Goal: Task Accomplishment & Management: Complete application form

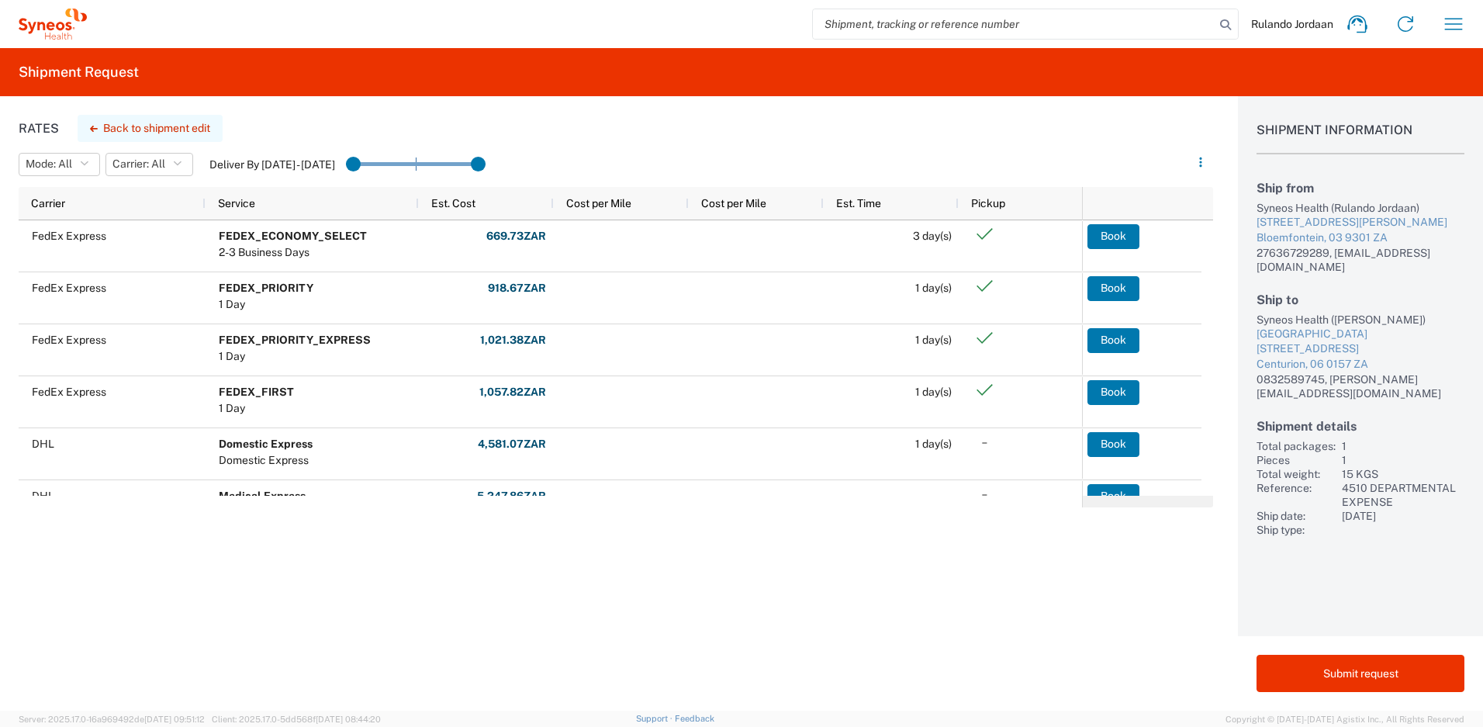
click at [195, 130] on button "Back to shipment edit" at bounding box center [150, 128] width 145 height 27
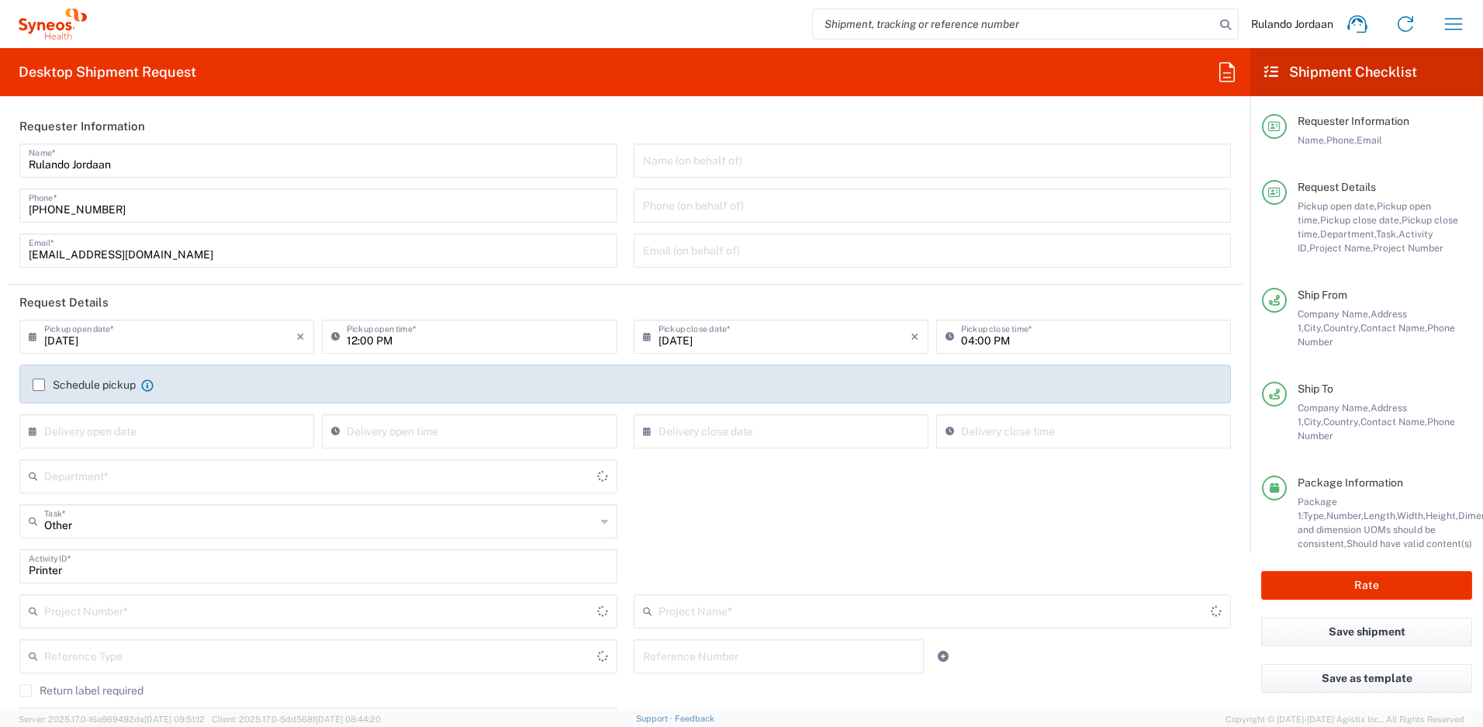
type input "4510 DEPARTMENTAL EXPENSE"
type input "Gauteng"
type input "Your Packaging"
type input "4510 DEPARTMENTAL EXPENSE"
type input "[GEOGRAPHIC_DATA]"
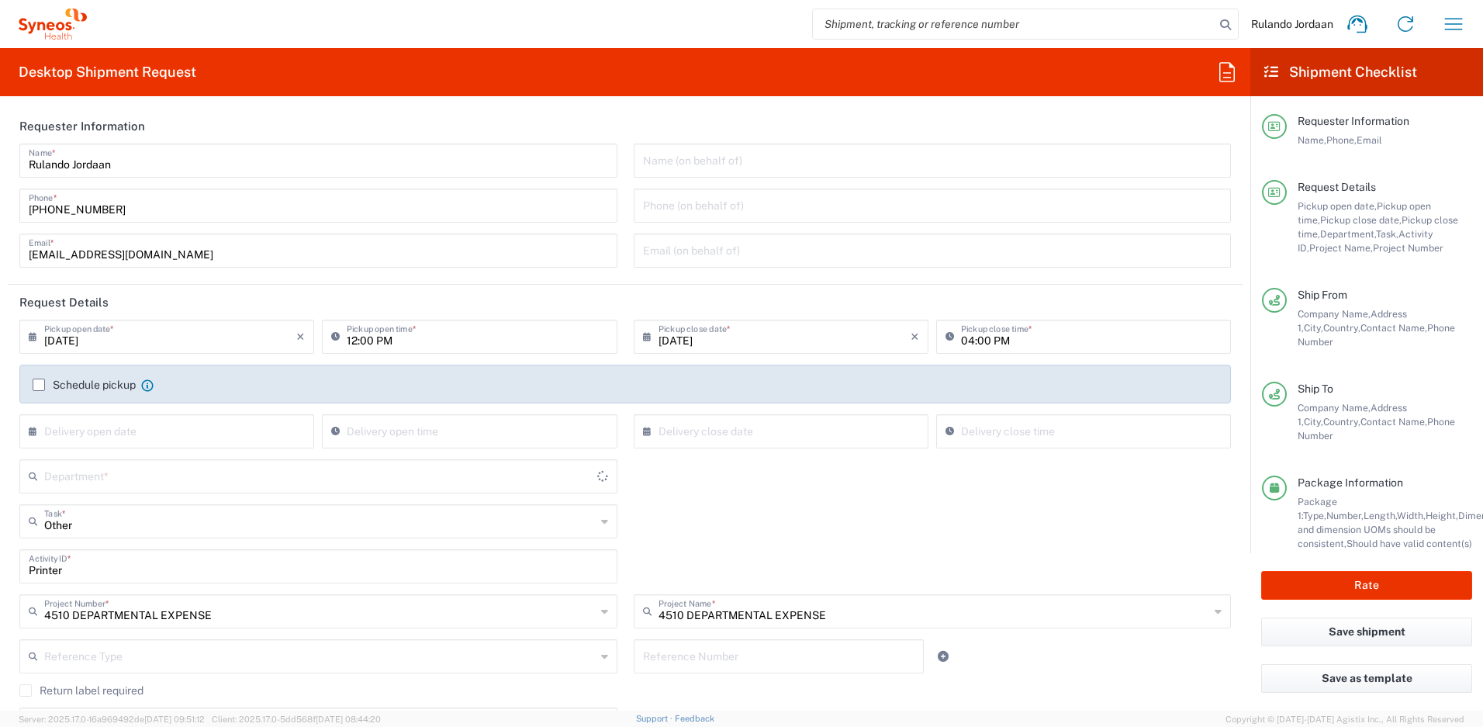
type input "4510"
type input "Free State"
type input "[GEOGRAPHIC_DATA]"
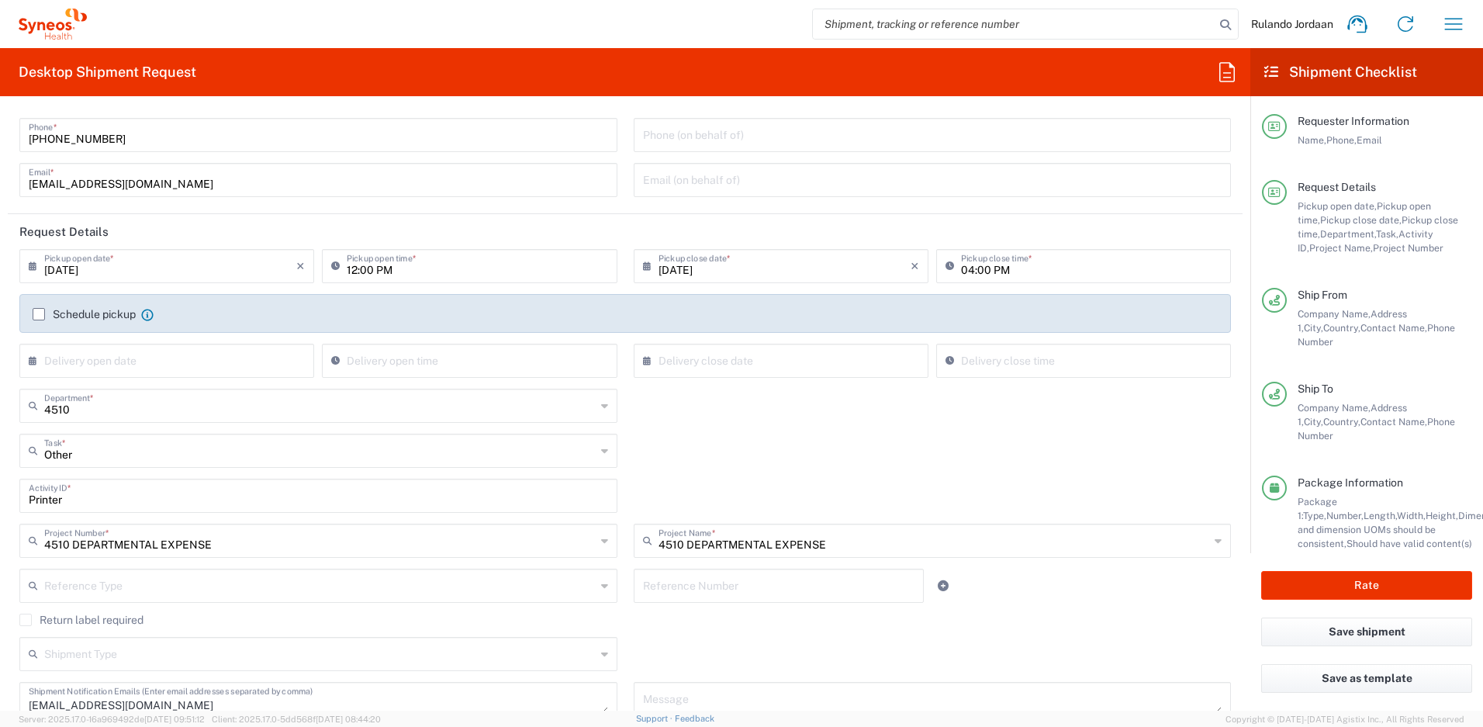
scroll to position [47, 0]
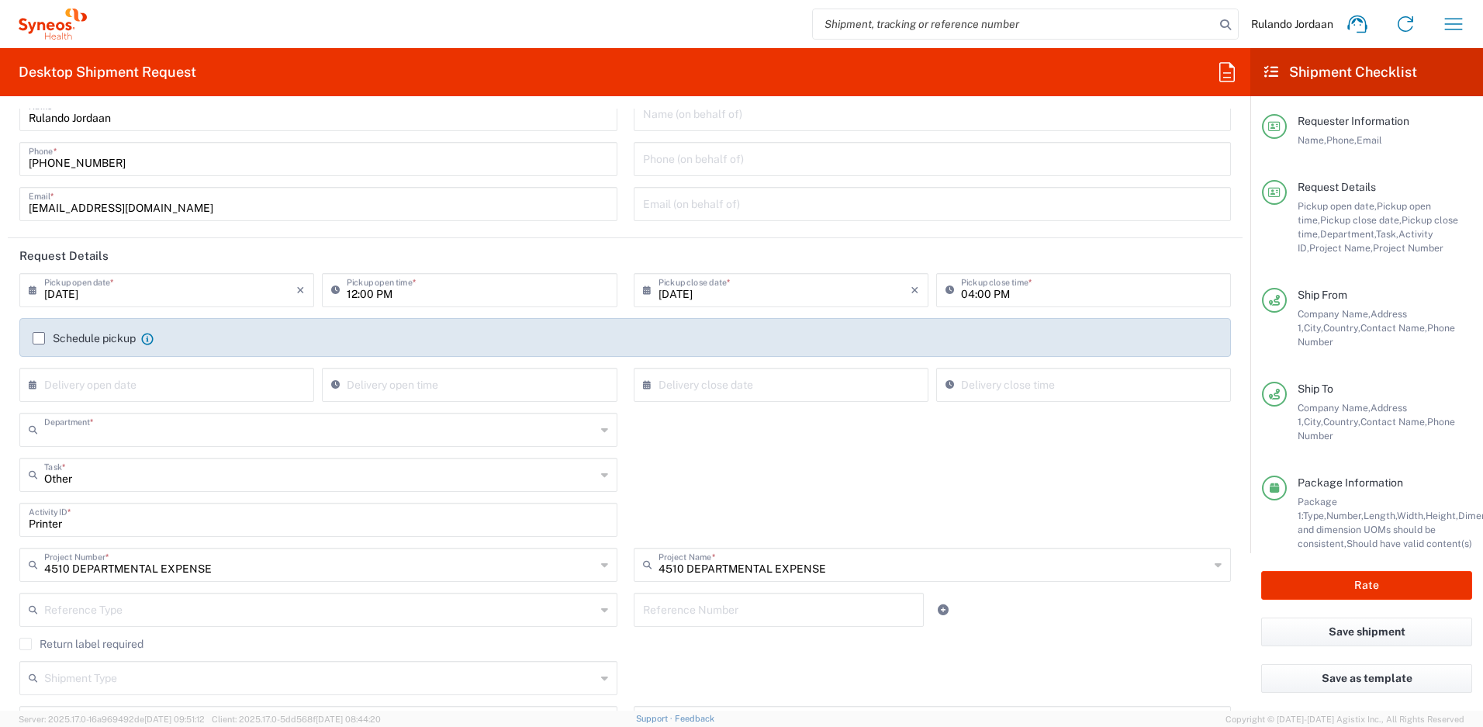
click at [563, 427] on input "text" at bounding box center [319, 428] width 551 height 27
